Goal: Information Seeking & Learning: Learn about a topic

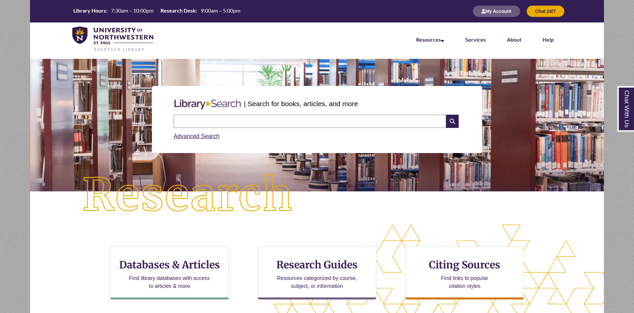
click at [311, 123] on input "text" at bounding box center [310, 121] width 273 height 13
type input "**********"
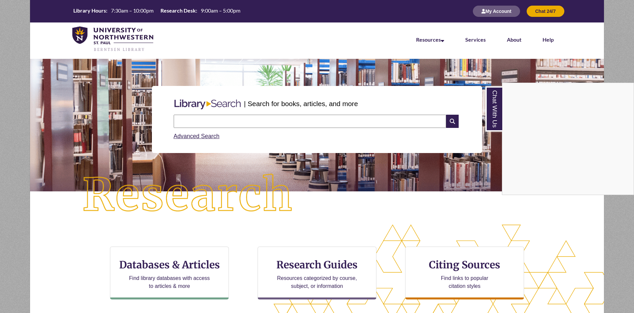
click at [296, 262] on div "Chat With Us" at bounding box center [317, 156] width 634 height 313
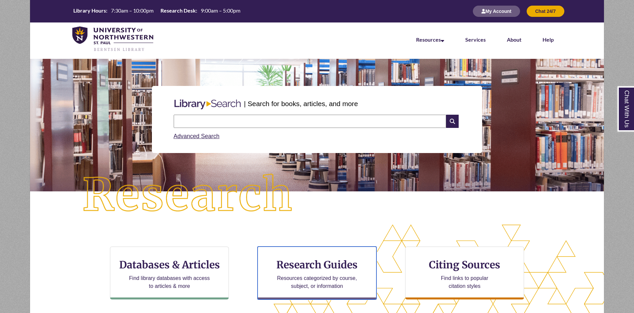
click at [296, 262] on h3 "Research Guides" at bounding box center [317, 264] width 108 height 13
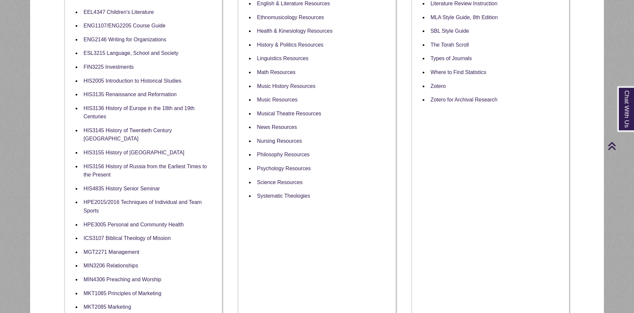
scroll to position [404, 0]
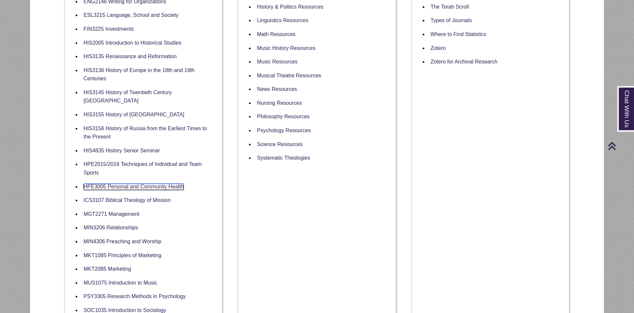
click at [159, 184] on link "HPE3005 Personal and Community Health" at bounding box center [134, 187] width 100 height 6
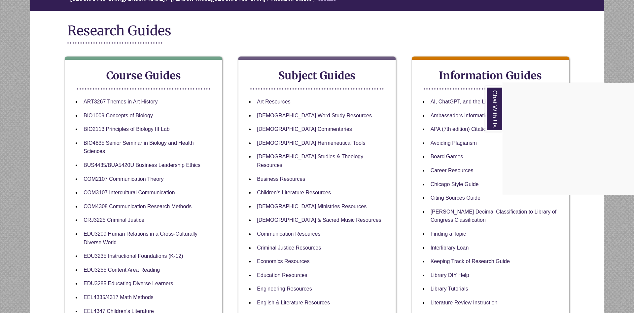
scroll to position [0, 0]
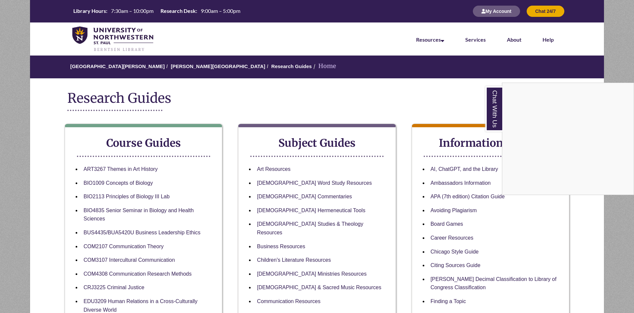
click at [325, 44] on nav "Resources Find Resources Library Search Databases & Articles Interlibrary Loan …" at bounding box center [317, 38] width 574 height 33
click at [339, 36] on nav "Resources Find Resources Library Search Databases & Articles Interlibrary Loan …" at bounding box center [317, 38] width 574 height 33
click at [490, 100] on link "Chat With Us" at bounding box center [494, 108] width 17 height 45
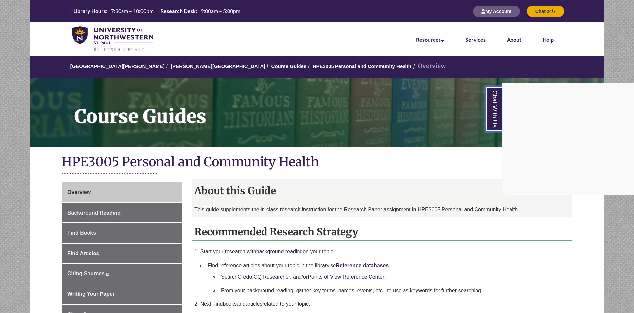
click at [490, 114] on link "Chat With Us" at bounding box center [494, 108] width 17 height 45
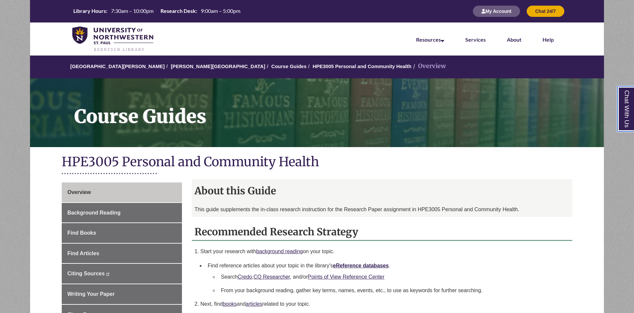
scroll to position [516, 0]
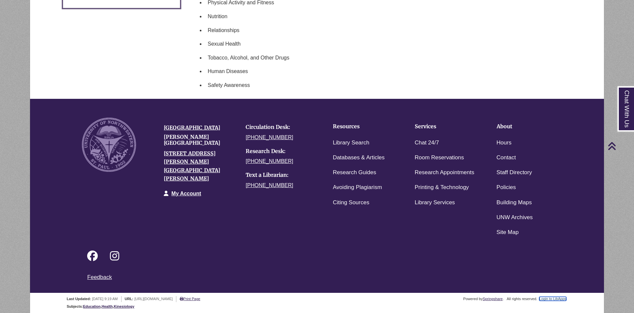
click at [550, 300] on link "Login to LibApps" at bounding box center [552, 299] width 27 height 4
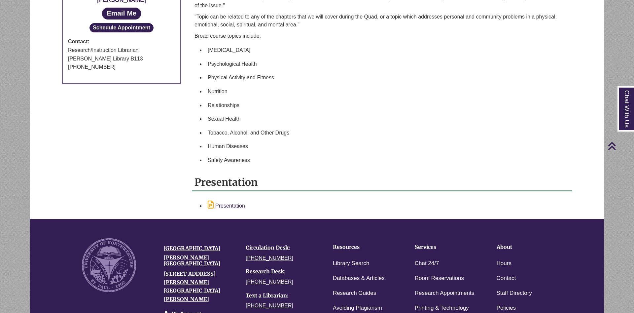
scroll to position [539, 0]
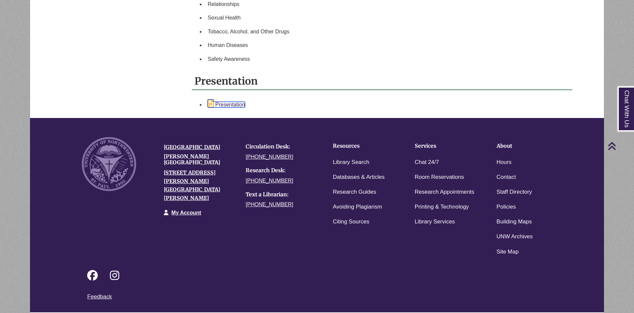
click at [234, 107] on link "Presentation" at bounding box center [226, 105] width 37 height 6
click at [469, 11] on li "Relationships" at bounding box center [387, 4] width 365 height 14
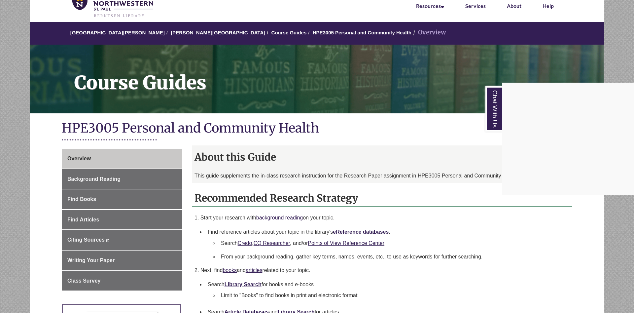
scroll to position [0, 0]
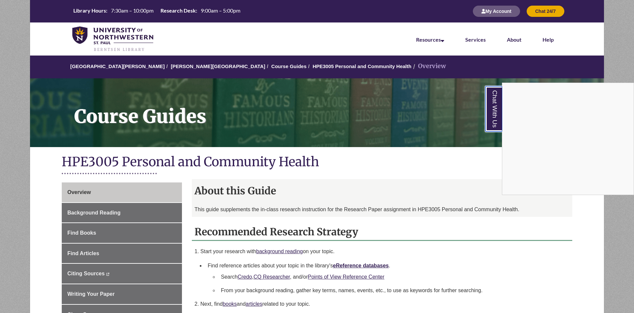
click at [491, 113] on link "Chat With Us" at bounding box center [494, 108] width 17 height 45
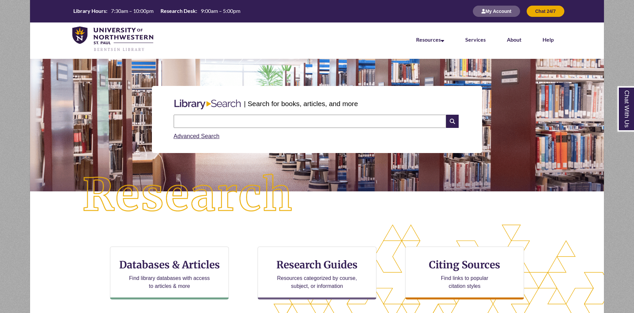
click at [486, 41] on li "Services" at bounding box center [476, 38] width 42 height 33
click at [483, 40] on link "Services" at bounding box center [475, 39] width 20 height 7
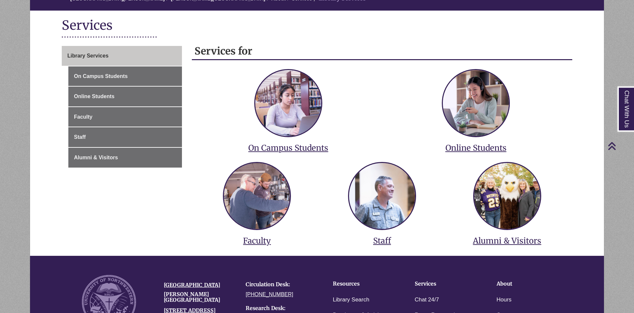
scroll to position [67, 0]
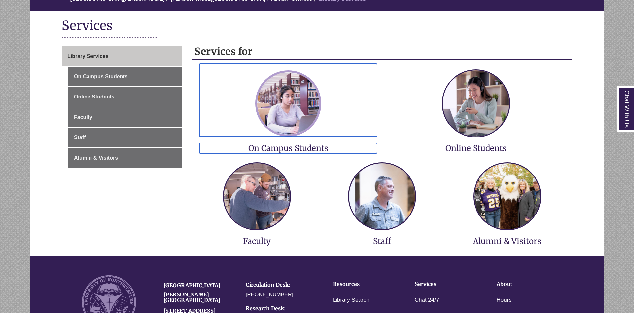
click at [295, 83] on img at bounding box center [288, 103] width 66 height 66
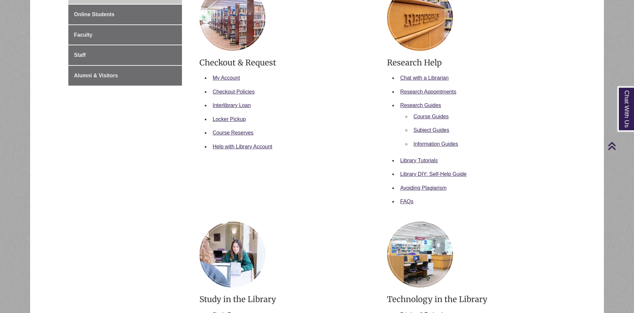
scroll to position [101, 0]
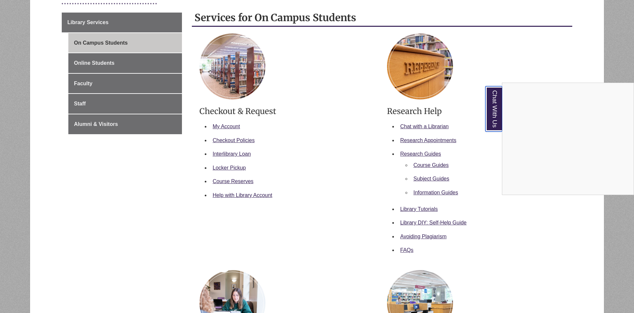
click at [493, 121] on link "Chat With Us" at bounding box center [494, 108] width 17 height 45
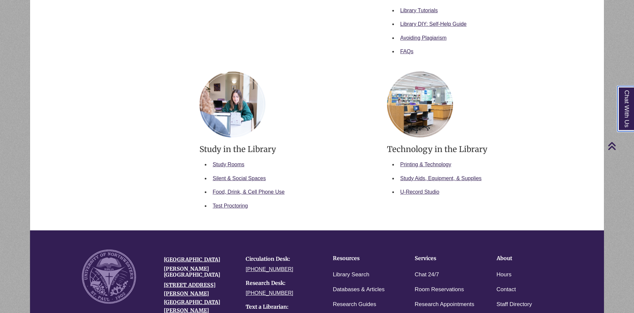
scroll to position [303, 0]
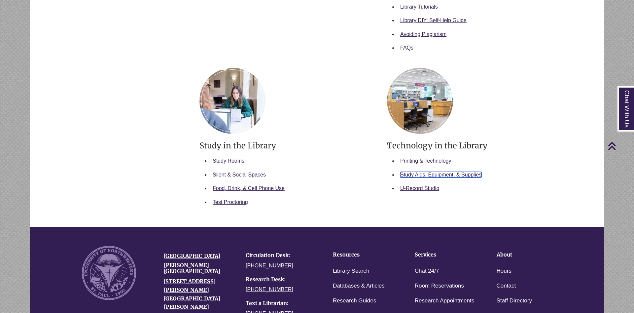
click at [460, 176] on link "Study Aids, Equipment, & Supplies" at bounding box center [440, 175] width 81 height 6
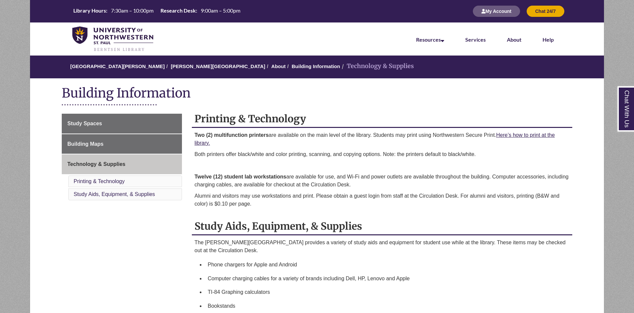
scroll to position [218, 0]
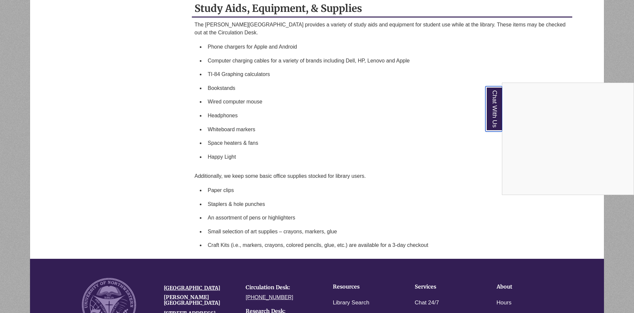
click at [494, 122] on link "Chat With Us" at bounding box center [494, 108] width 17 height 45
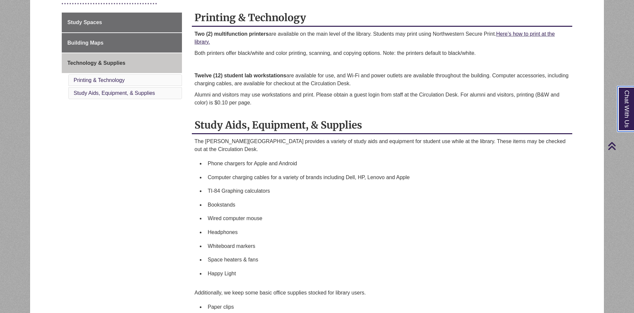
scroll to position [0, 0]
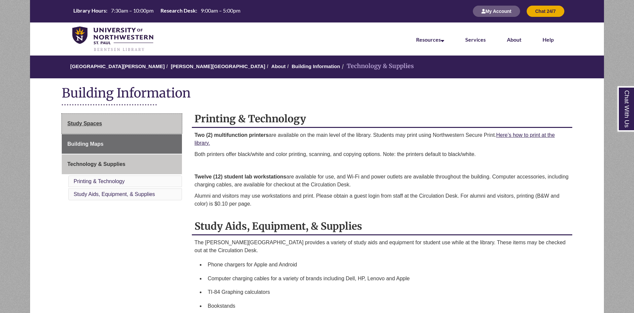
click at [161, 128] on link "Study Spaces" at bounding box center [122, 124] width 120 height 20
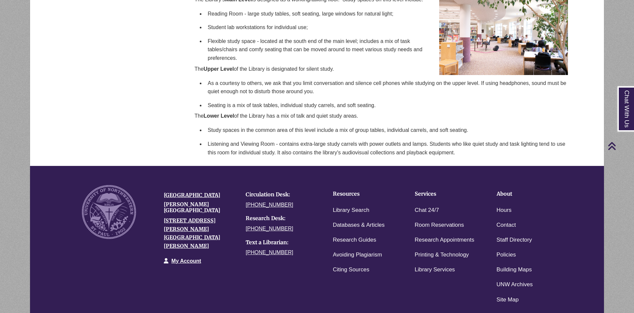
scroll to position [101, 0]
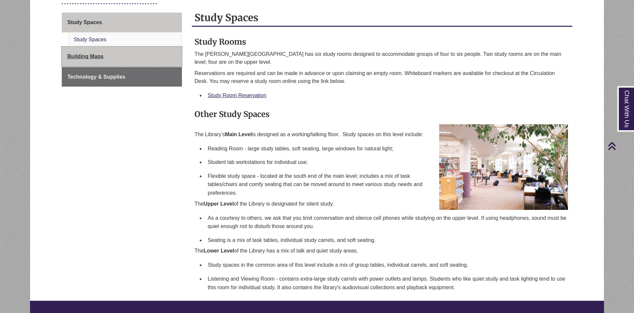
click at [123, 60] on link "Building Maps" at bounding box center [122, 57] width 120 height 20
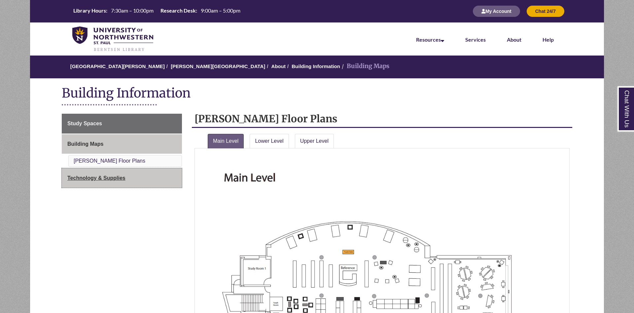
click at [87, 171] on link "Technology & Supplies" at bounding box center [122, 178] width 120 height 20
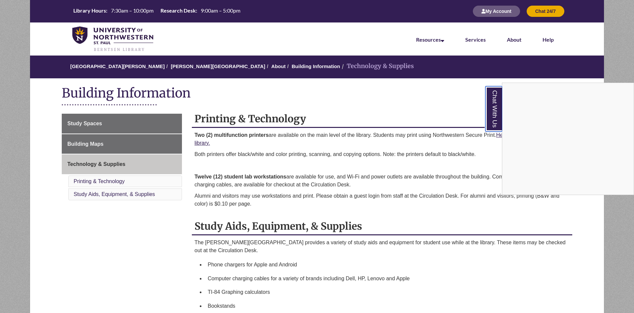
click at [498, 115] on link "Chat With Us" at bounding box center [494, 108] width 17 height 45
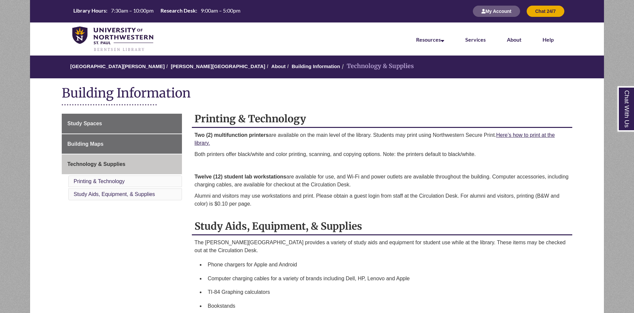
click at [154, 271] on div "Study Spaces Building Maps Technology & Supplies Printing & Technology Study Ai…" at bounding box center [317, 295] width 521 height 363
click at [547, 40] on link "Help" at bounding box center [548, 39] width 11 height 7
